Goal: Task Accomplishment & Management: Manage account settings

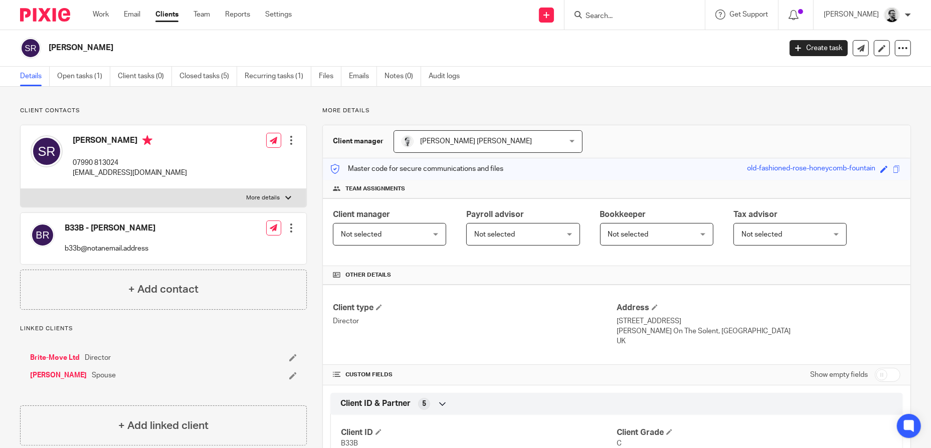
click at [173, 16] on link "Clients" at bounding box center [166, 15] width 23 height 10
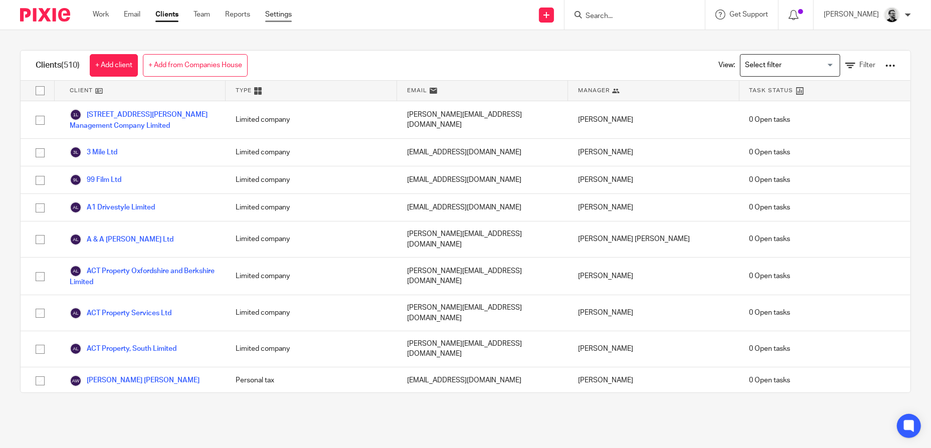
click at [286, 10] on link "Settings" at bounding box center [278, 15] width 27 height 10
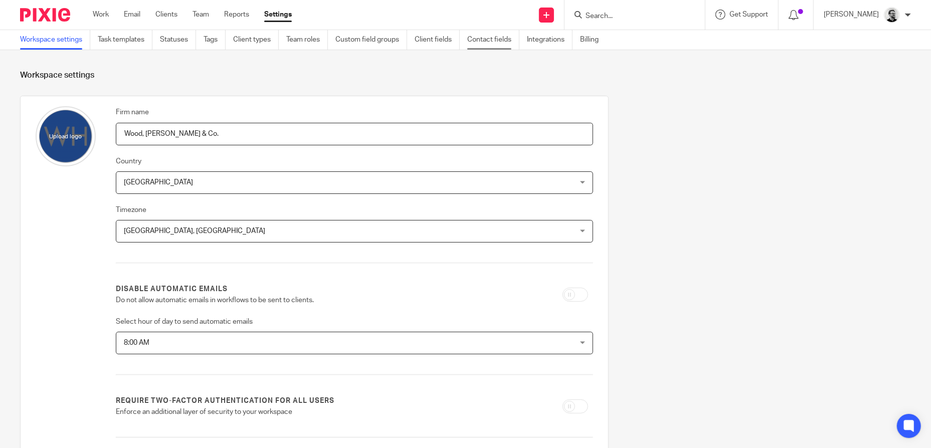
click at [505, 38] on link "Contact fields" at bounding box center [493, 40] width 52 height 20
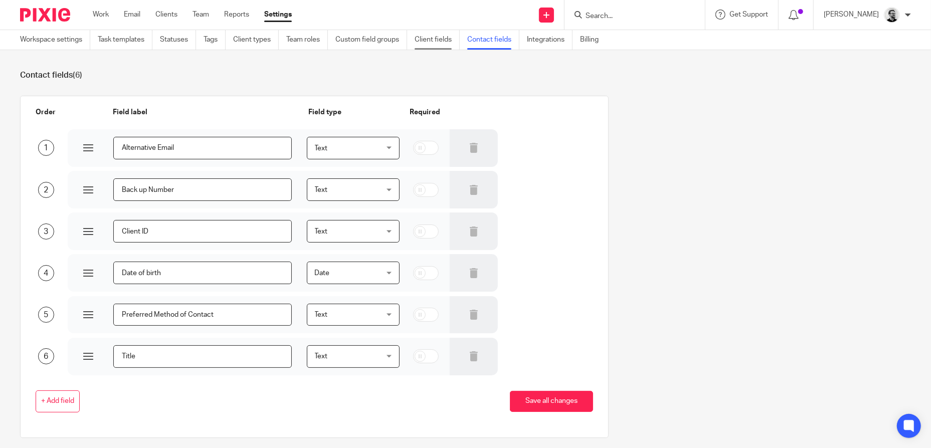
click at [452, 36] on link "Client fields" at bounding box center [437, 40] width 45 height 20
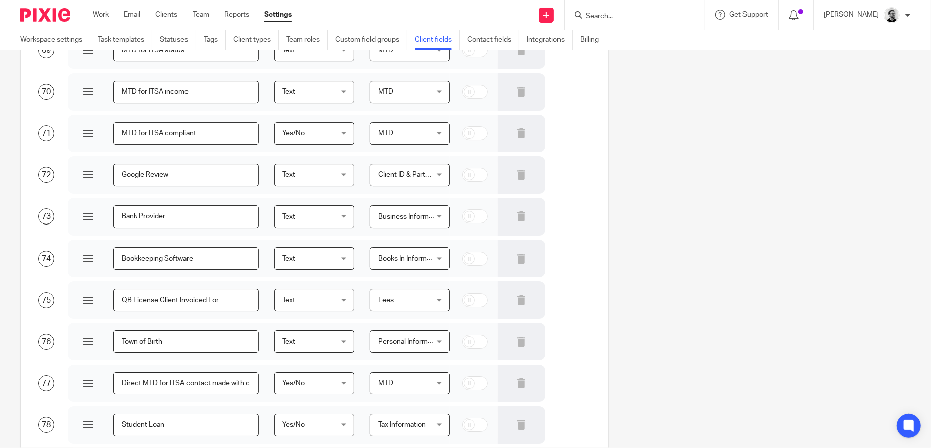
scroll to position [2782, 0]
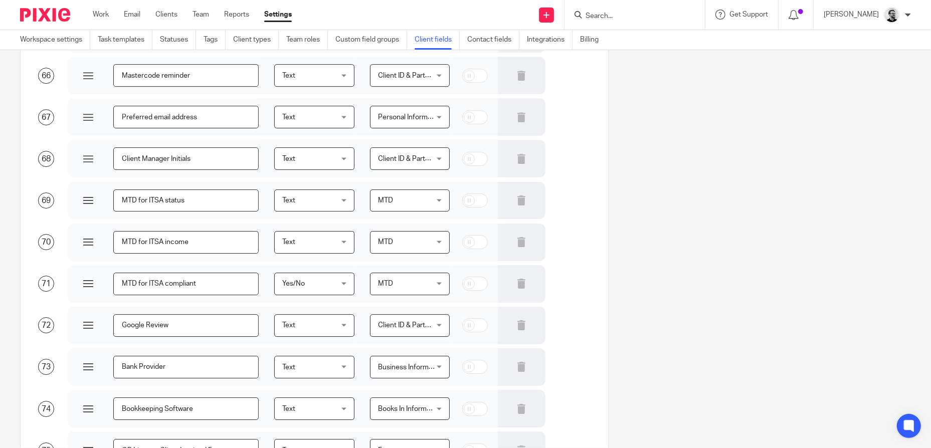
click at [302, 287] on span "Yes/No" at bounding box center [310, 283] width 57 height 21
click at [213, 290] on input "MTD for ITSA compliant" at bounding box center [185, 284] width 145 height 23
drag, startPoint x: 213, startPoint y: 282, endPoint x: 48, endPoint y: 291, distance: 164.7
click at [48, 291] on div "71 MTD for ITSA compliant Yes/No Yes/No Text Yes/No Number Date boolean MTD MTD…" at bounding box center [306, 283] width 573 height 39
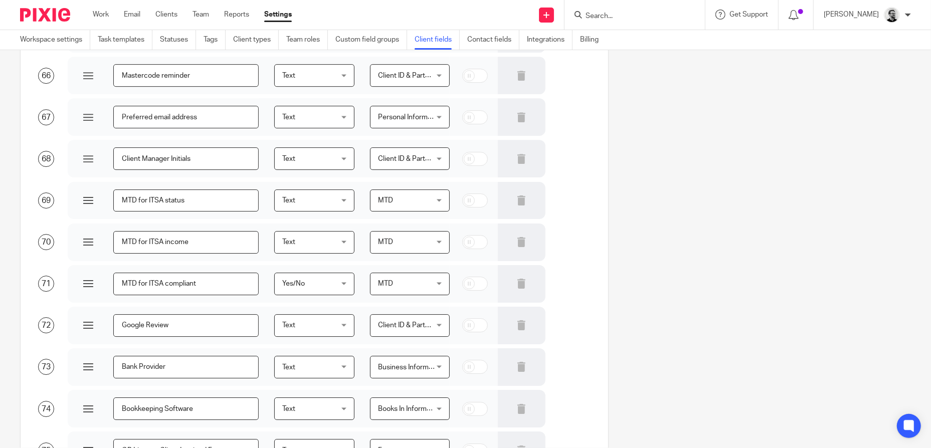
drag, startPoint x: 650, startPoint y: 186, endPoint x: 657, endPoint y: 172, distance: 15.9
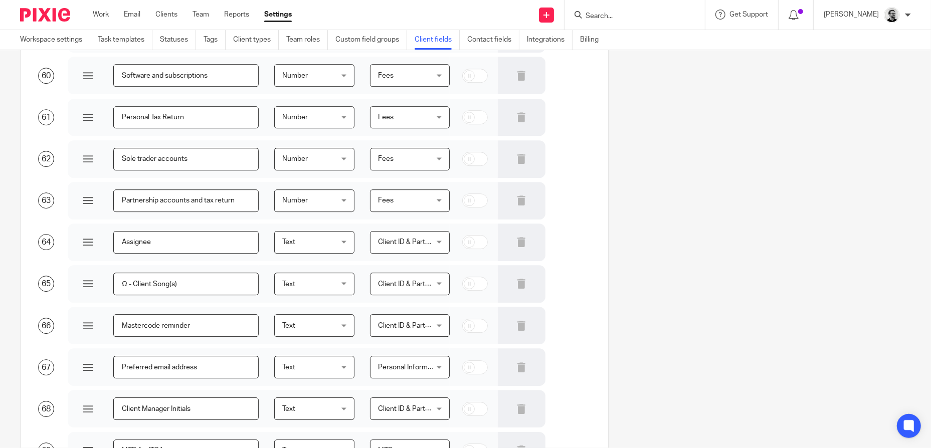
scroll to position [2531, 0]
click at [164, 16] on link "Clients" at bounding box center [166, 15] width 22 height 10
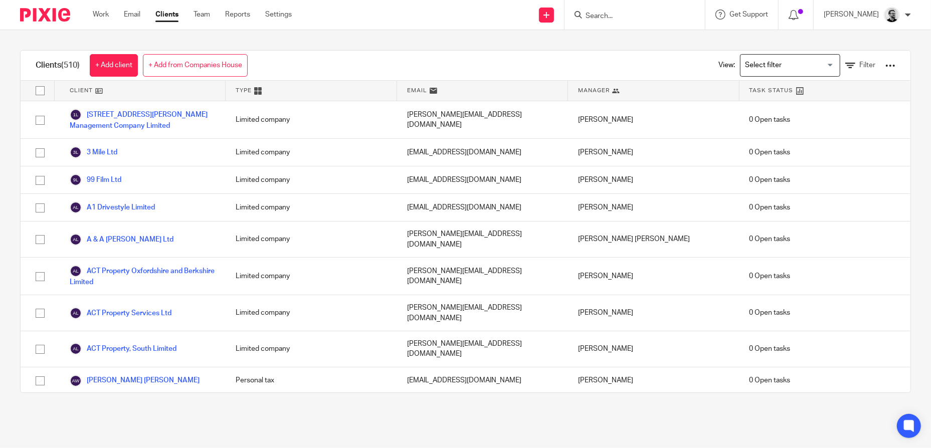
click at [886, 68] on div at bounding box center [891, 66] width 10 height 10
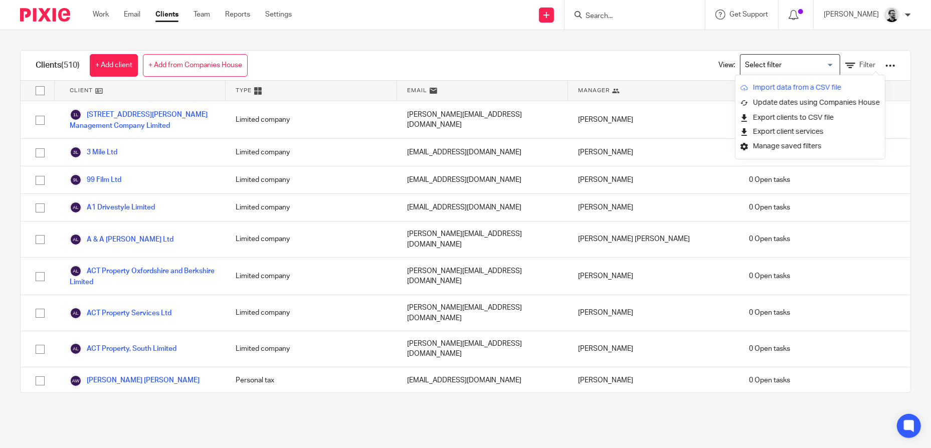
click at [800, 87] on link "Import data from a CSV file" at bounding box center [810, 87] width 139 height 15
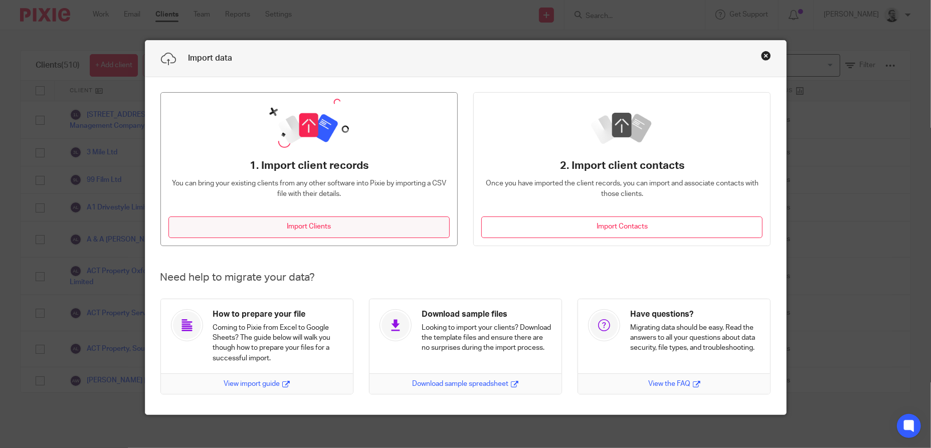
click at [339, 227] on button "Import Clients" at bounding box center [308, 228] width 281 height 22
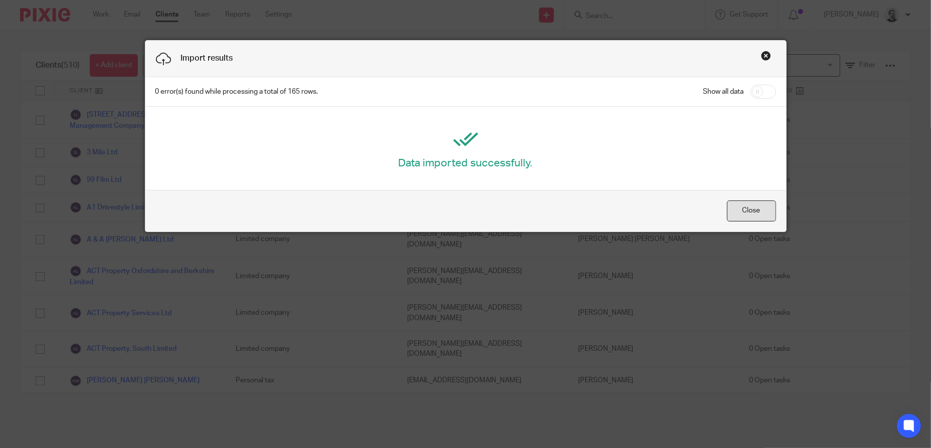
click at [750, 211] on button "Close" at bounding box center [751, 212] width 49 height 22
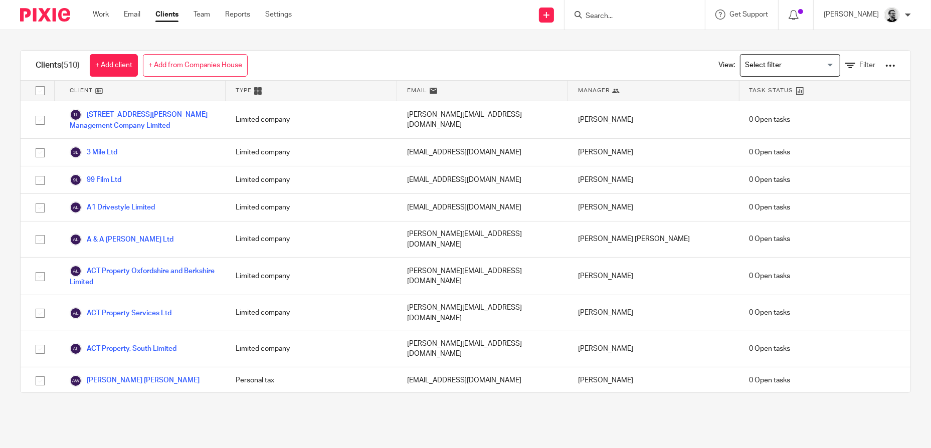
click at [645, 15] on input "Search" at bounding box center [630, 16] width 90 height 9
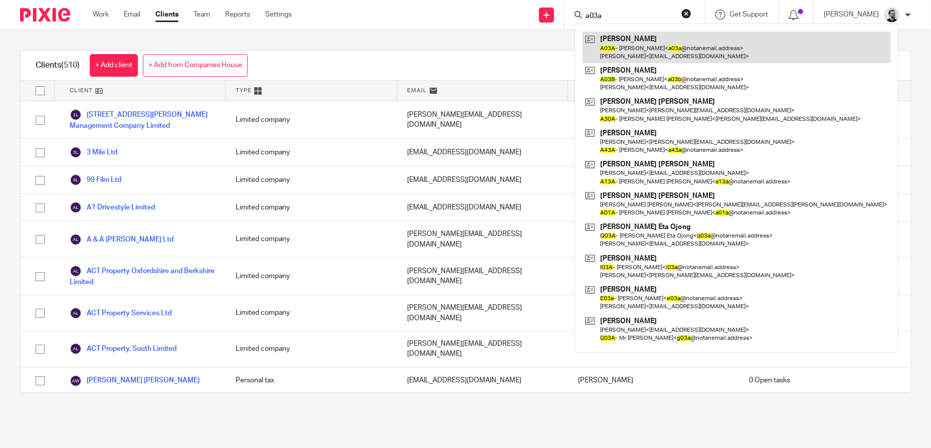
type input "a03a"
click at [684, 51] on link at bounding box center [737, 47] width 308 height 31
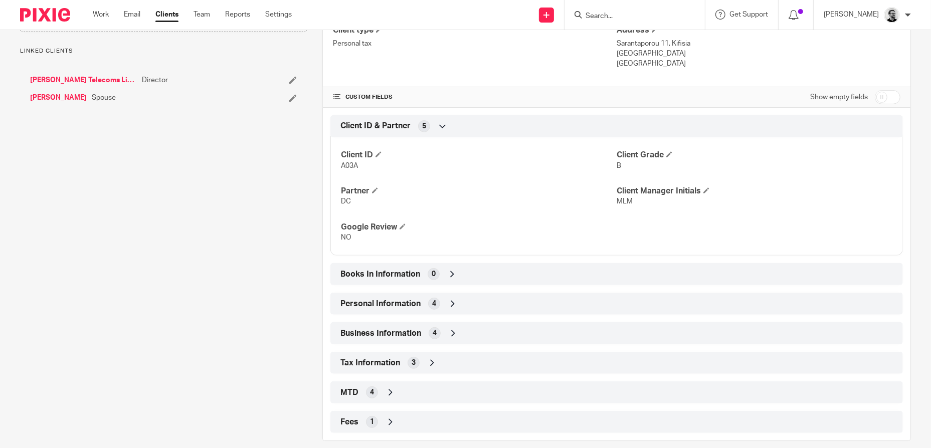
scroll to position [290, 0]
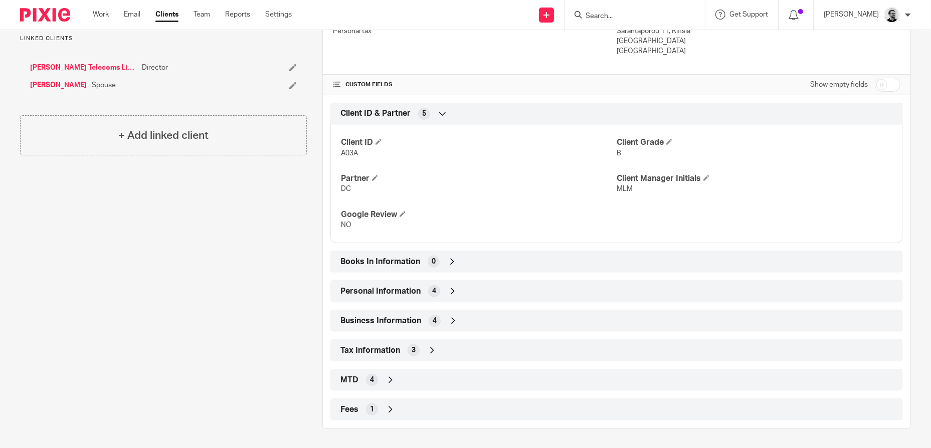
click at [417, 379] on div "MTD 4" at bounding box center [617, 380] width 558 height 17
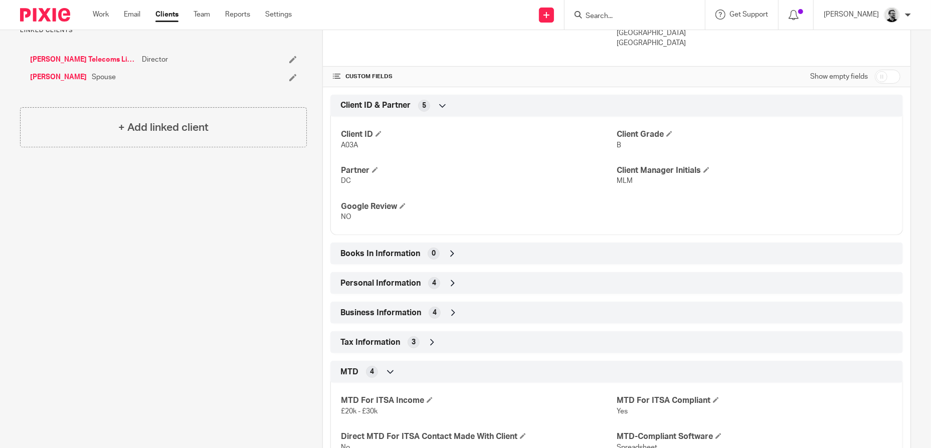
scroll to position [373, 0]
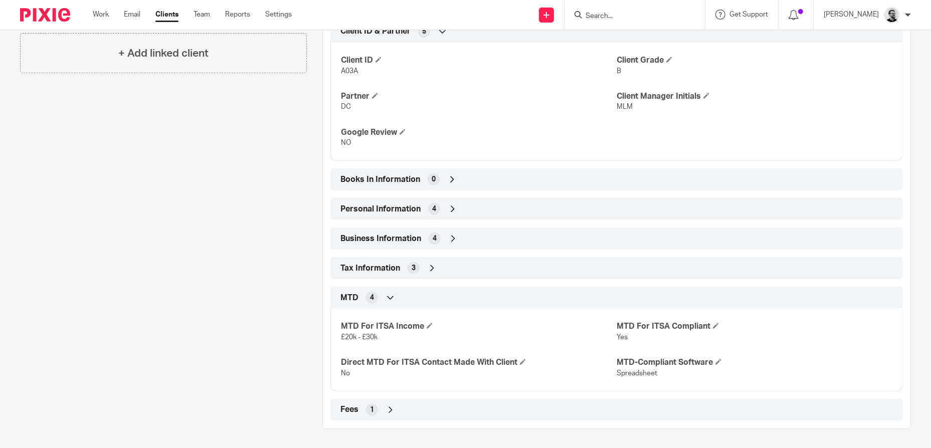
click at [406, 298] on div "MTD 4" at bounding box center [617, 297] width 558 height 17
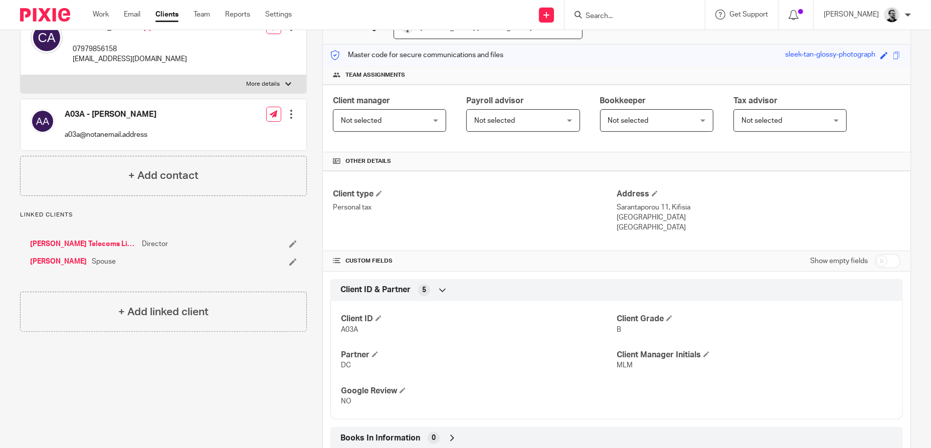
scroll to position [90, 0]
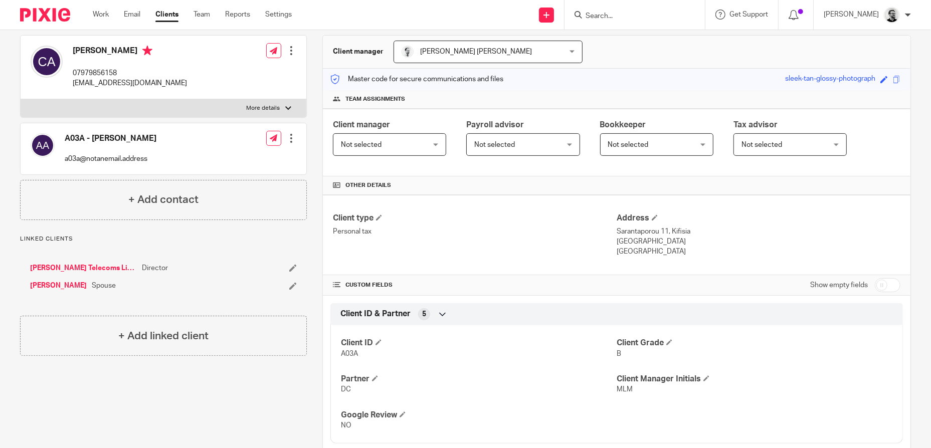
click at [886, 292] on div "Show empty fields" at bounding box center [855, 285] width 90 height 20
click at [883, 282] on input "checkbox" at bounding box center [888, 285] width 26 height 14
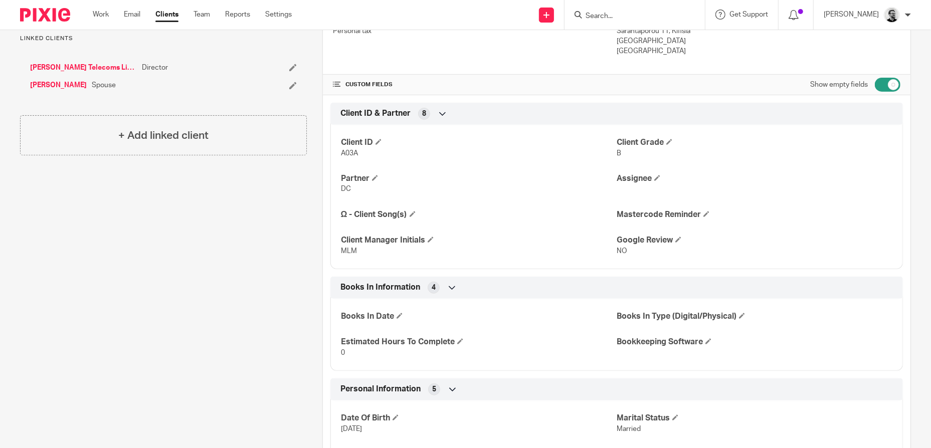
scroll to position [0, 0]
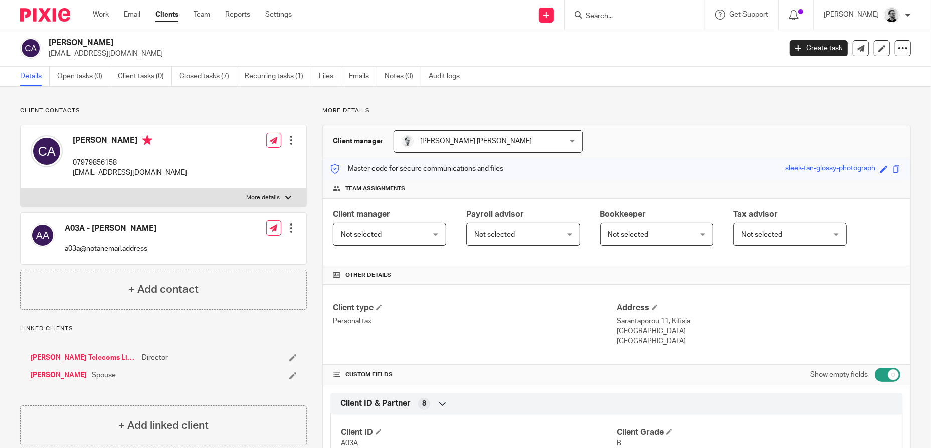
click at [890, 378] on input "checkbox" at bounding box center [888, 375] width 26 height 14
checkbox input "false"
click at [103, 15] on link "Work" at bounding box center [101, 15] width 16 height 10
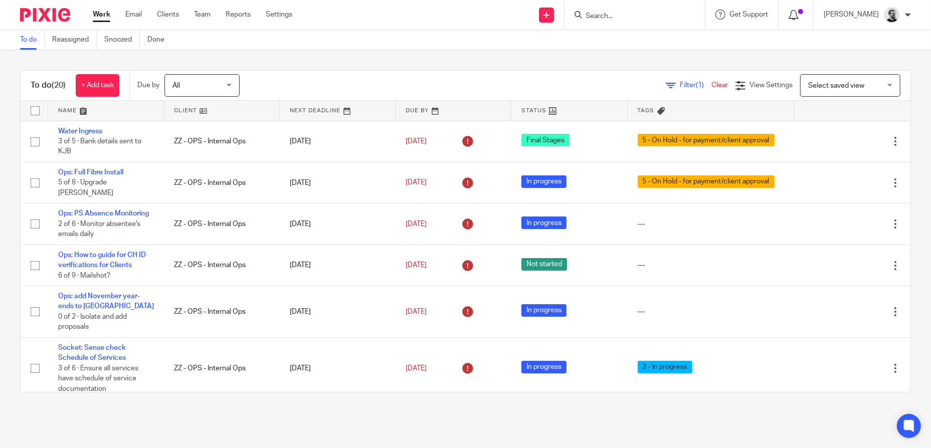
click at [803, 12] on span at bounding box center [800, 11] width 5 height 5
